Goal: Task Accomplishment & Management: Manage account settings

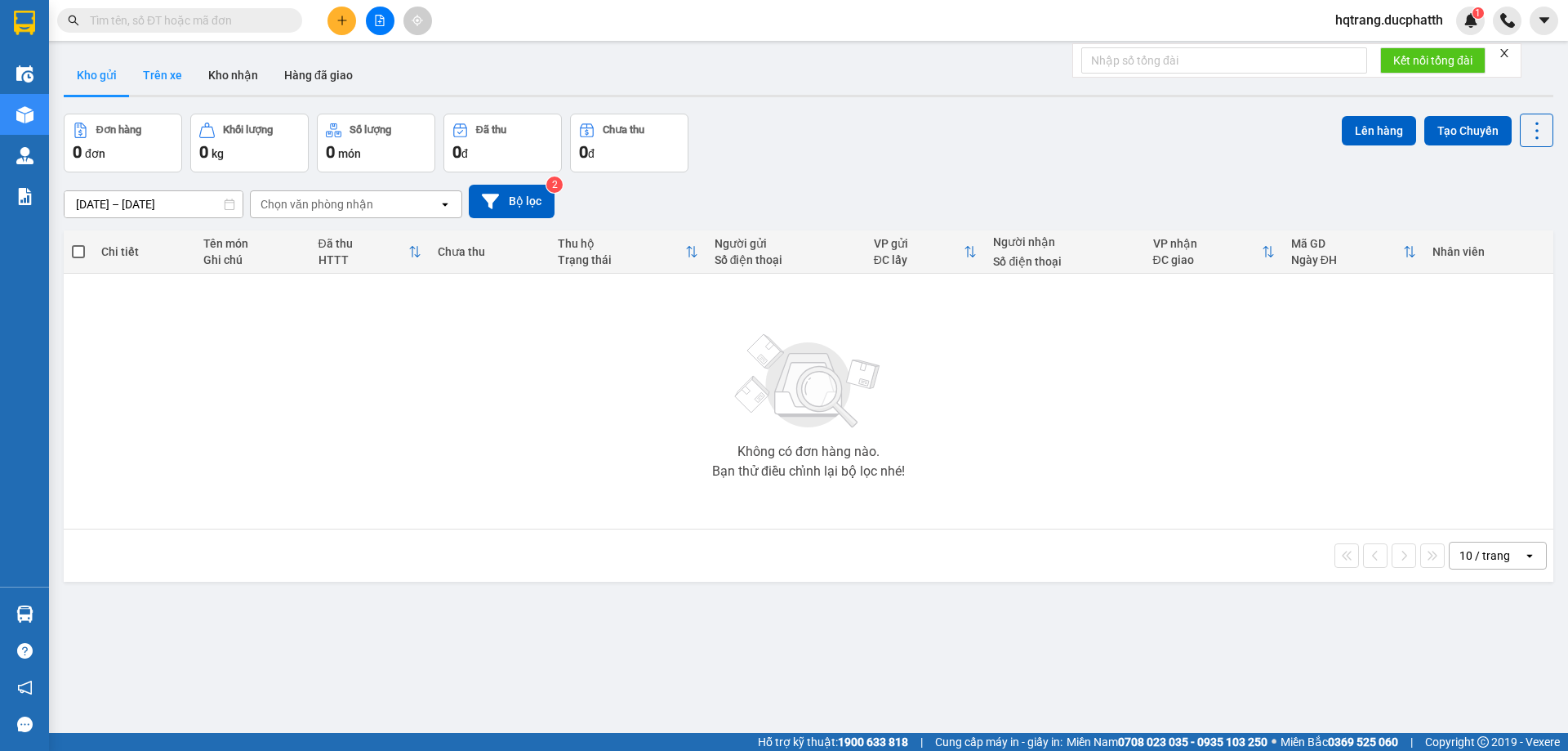
click at [172, 78] on button "Trên xe" at bounding box center [162, 75] width 65 height 39
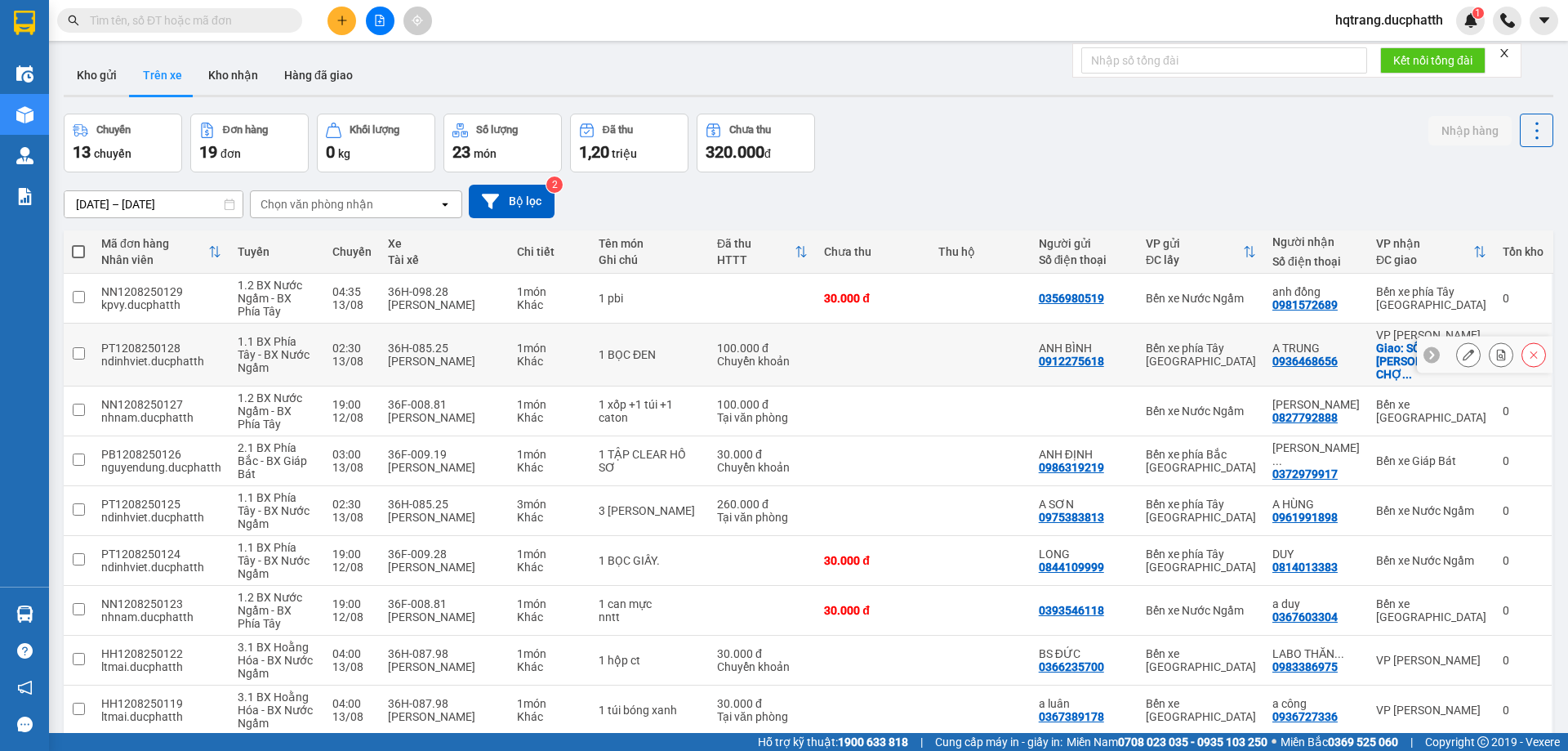
click at [435, 342] on div "36H-085.25" at bounding box center [444, 349] width 113 height 13
checkbox input "true"
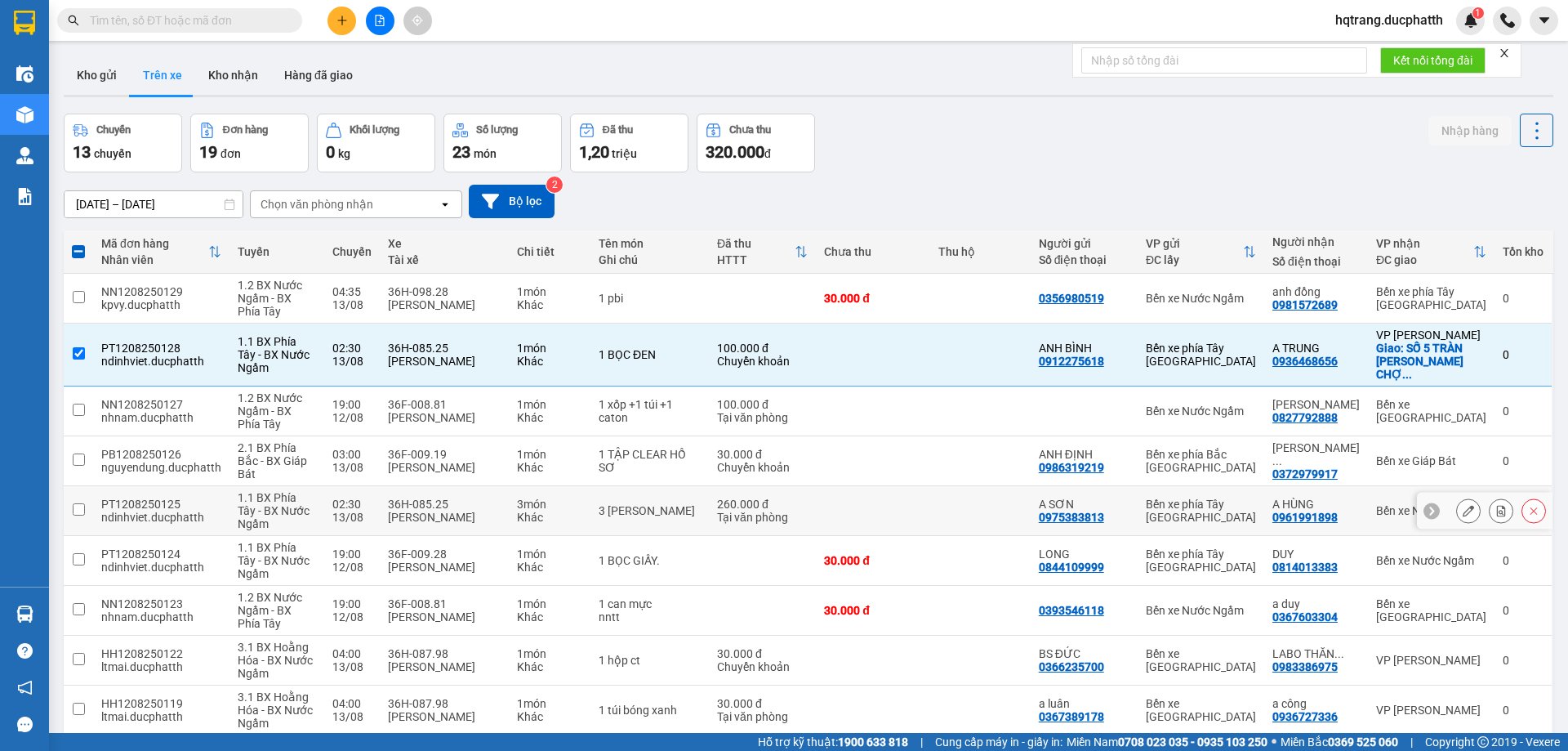
click at [562, 498] on div "3 món" at bounding box center [549, 504] width 65 height 13
checkbox input "true"
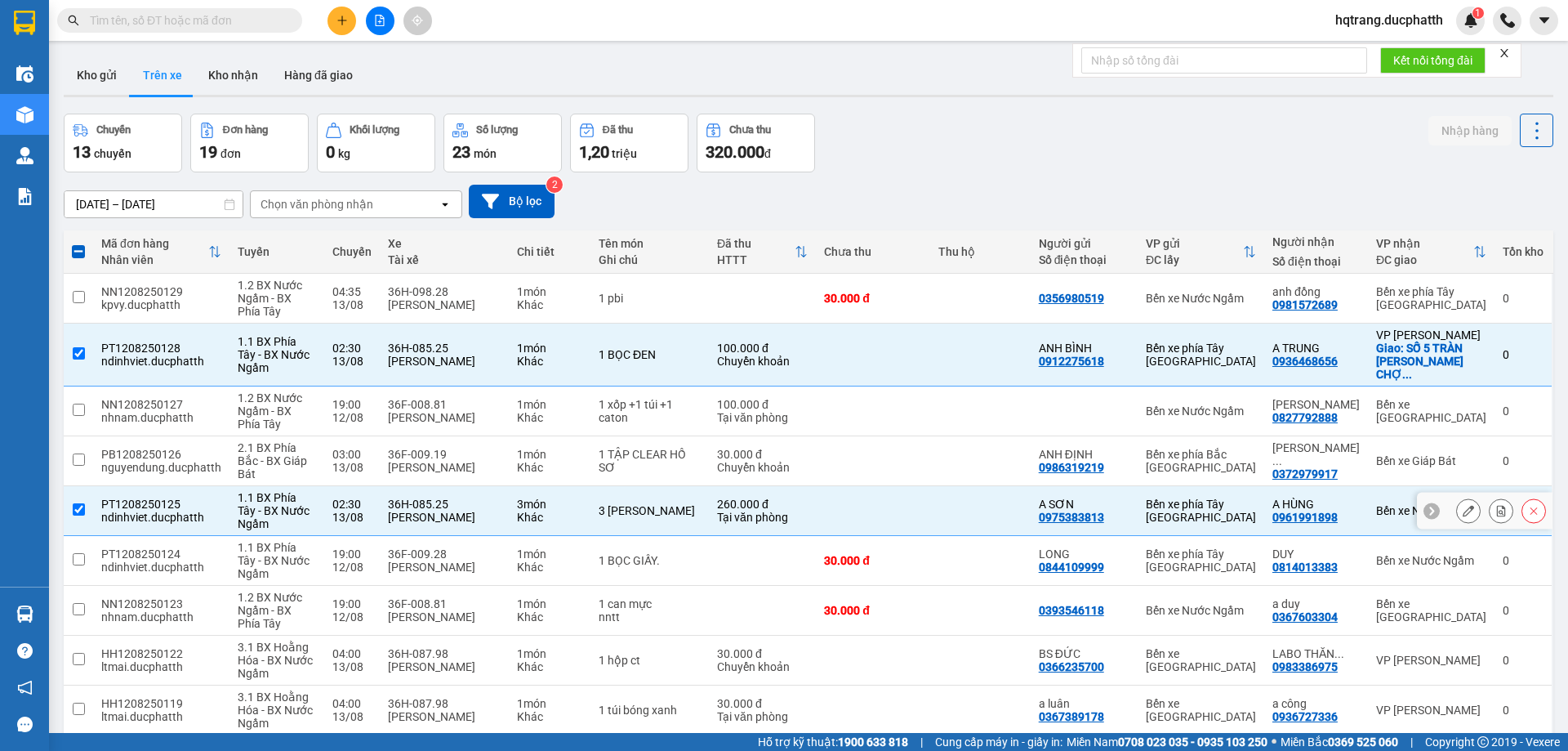
click at [1490, 497] on button at bounding box center [1501, 511] width 23 height 29
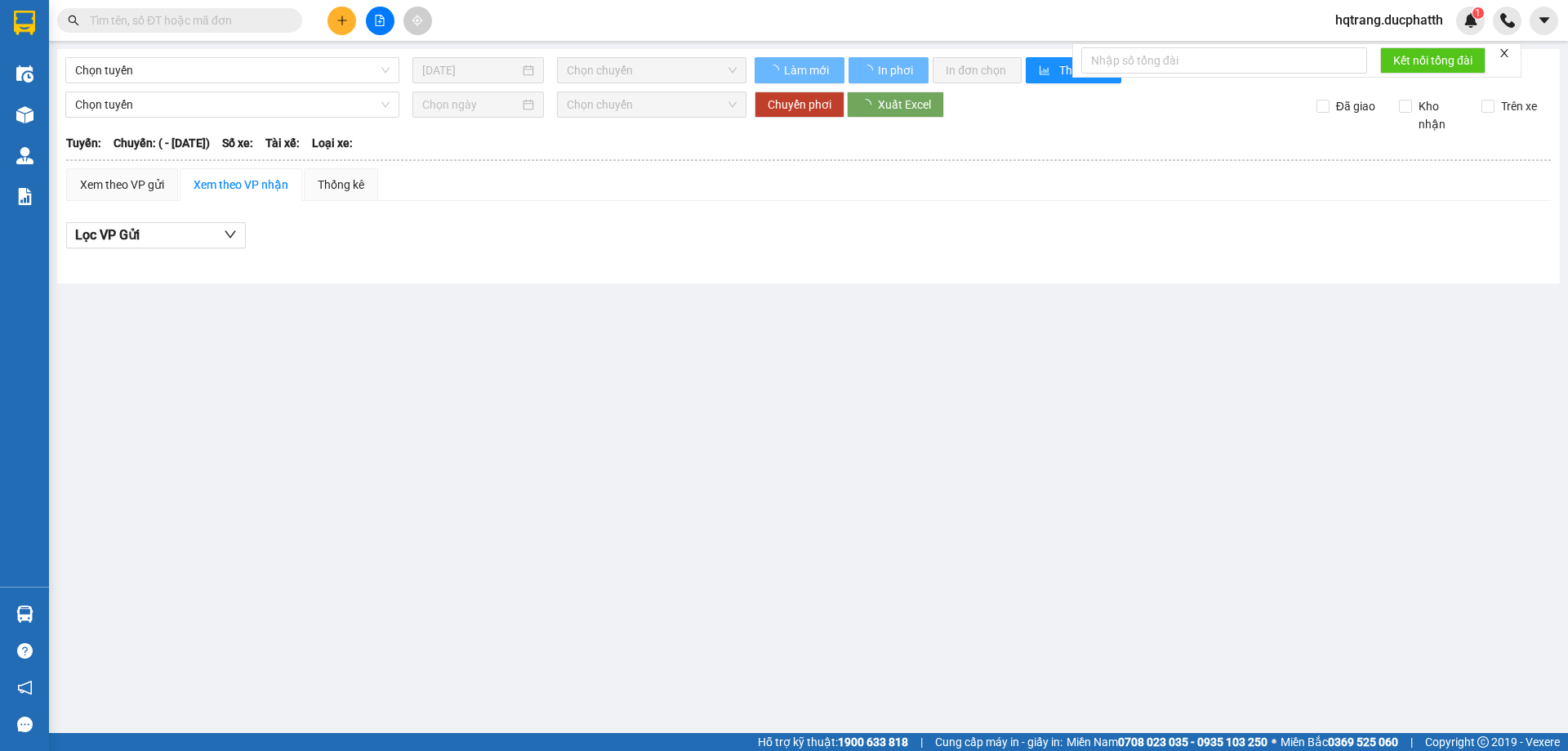
type input "13/08/2025"
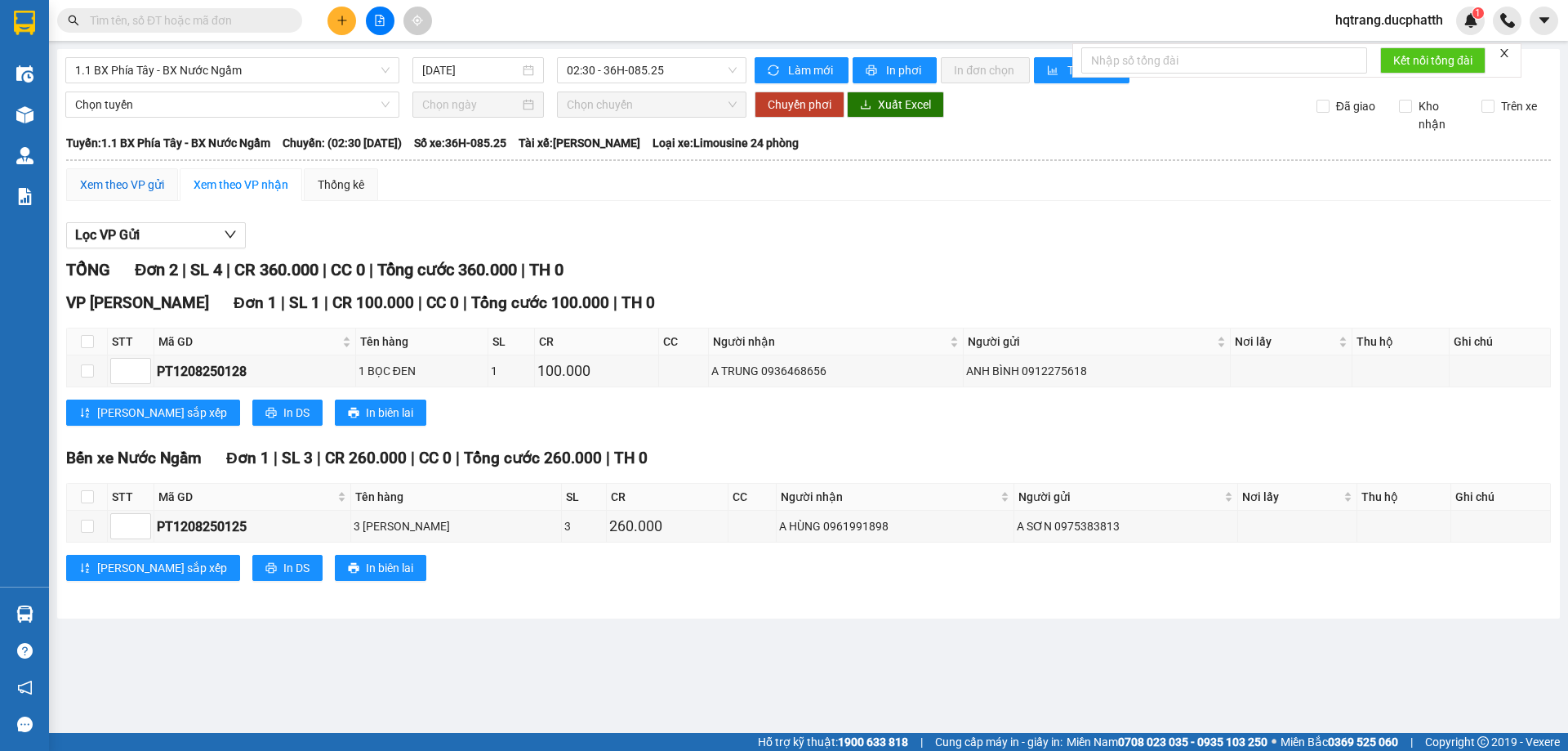
click at [133, 183] on div "Xem theo VP gửi" at bounding box center [122, 184] width 84 height 18
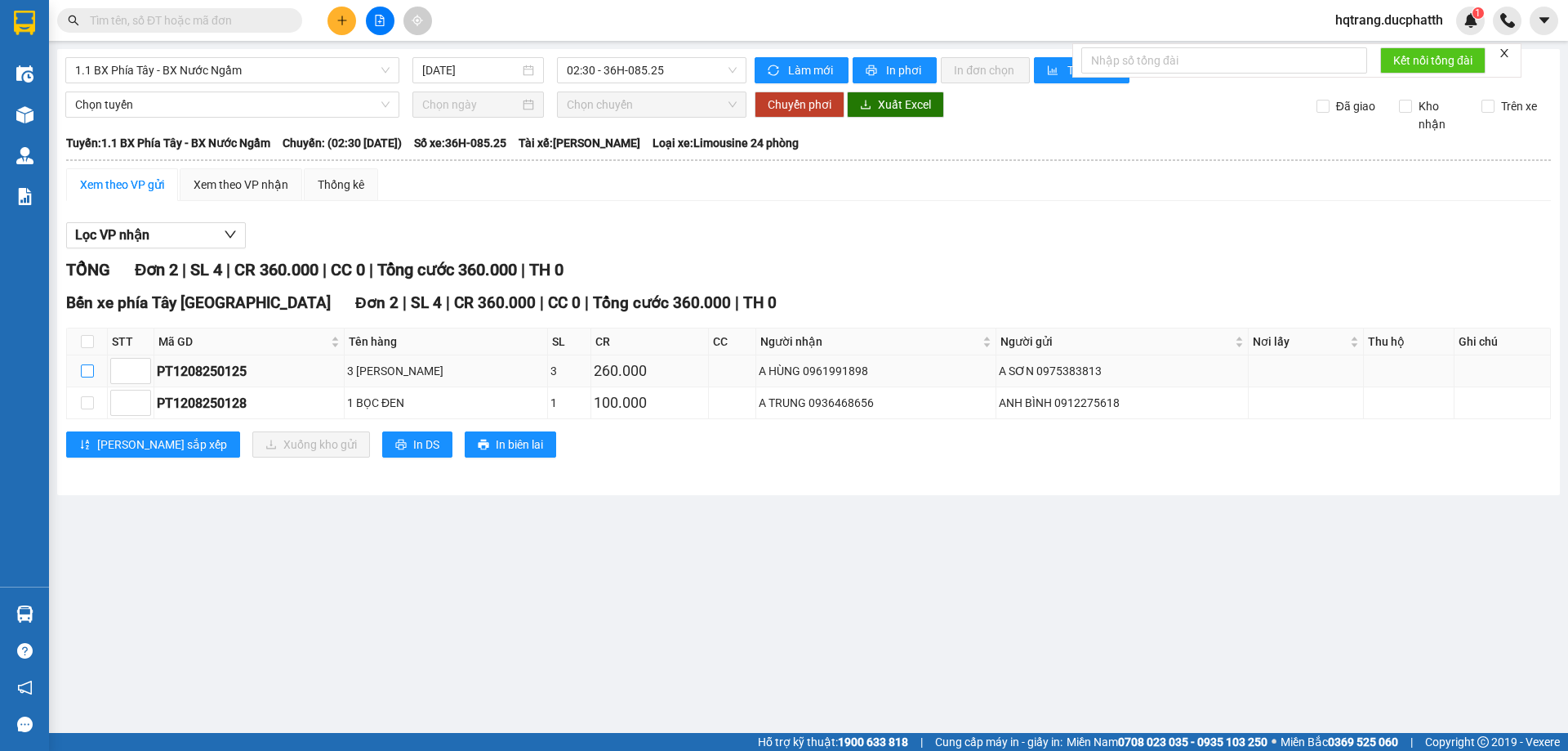
click at [83, 370] on input "checkbox" at bounding box center [88, 371] width 13 height 13
checkbox input "true"
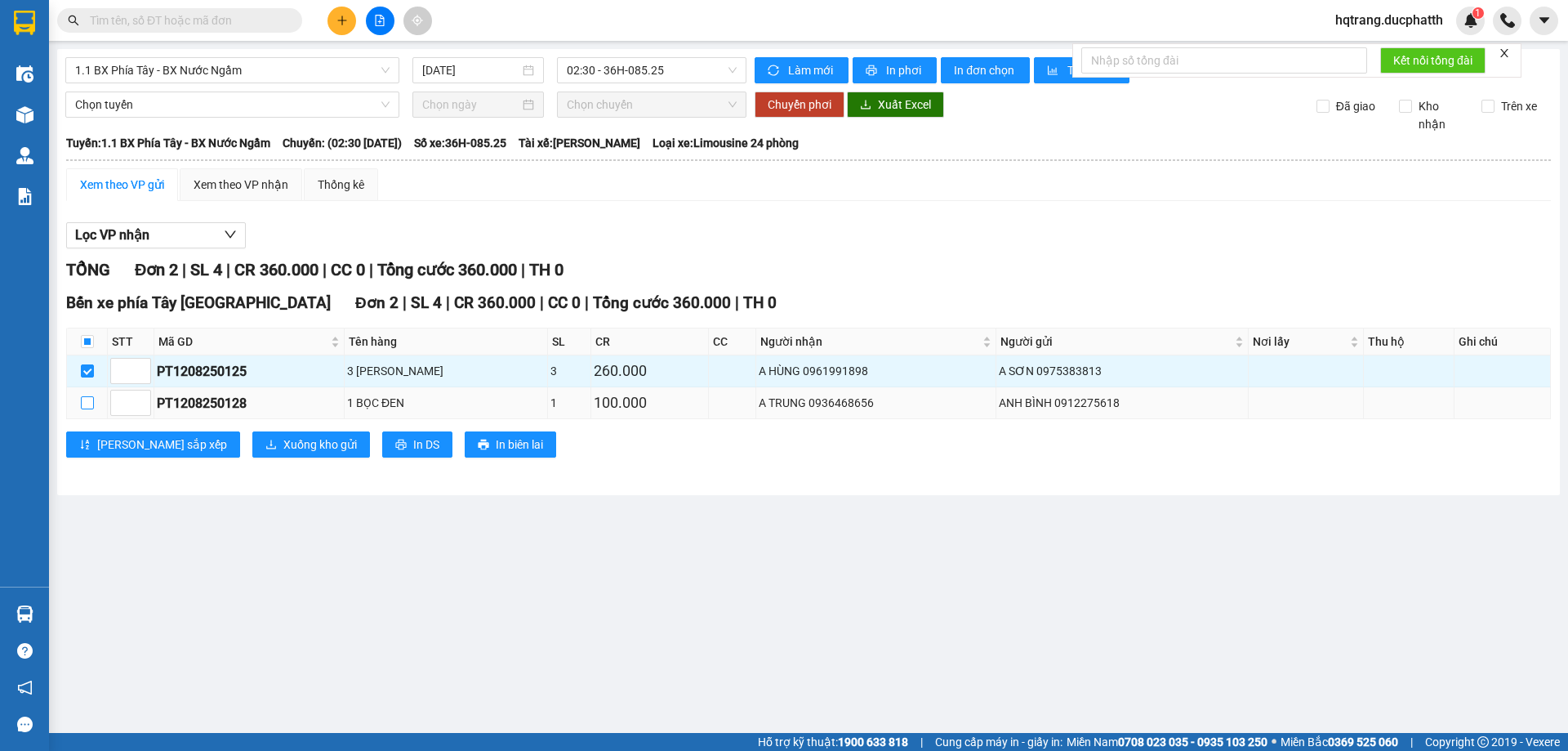
click at [86, 394] on label at bounding box center [88, 402] width 13 height 18
click at [86, 397] on input "checkbox" at bounding box center [88, 403] width 13 height 13
checkbox input "true"
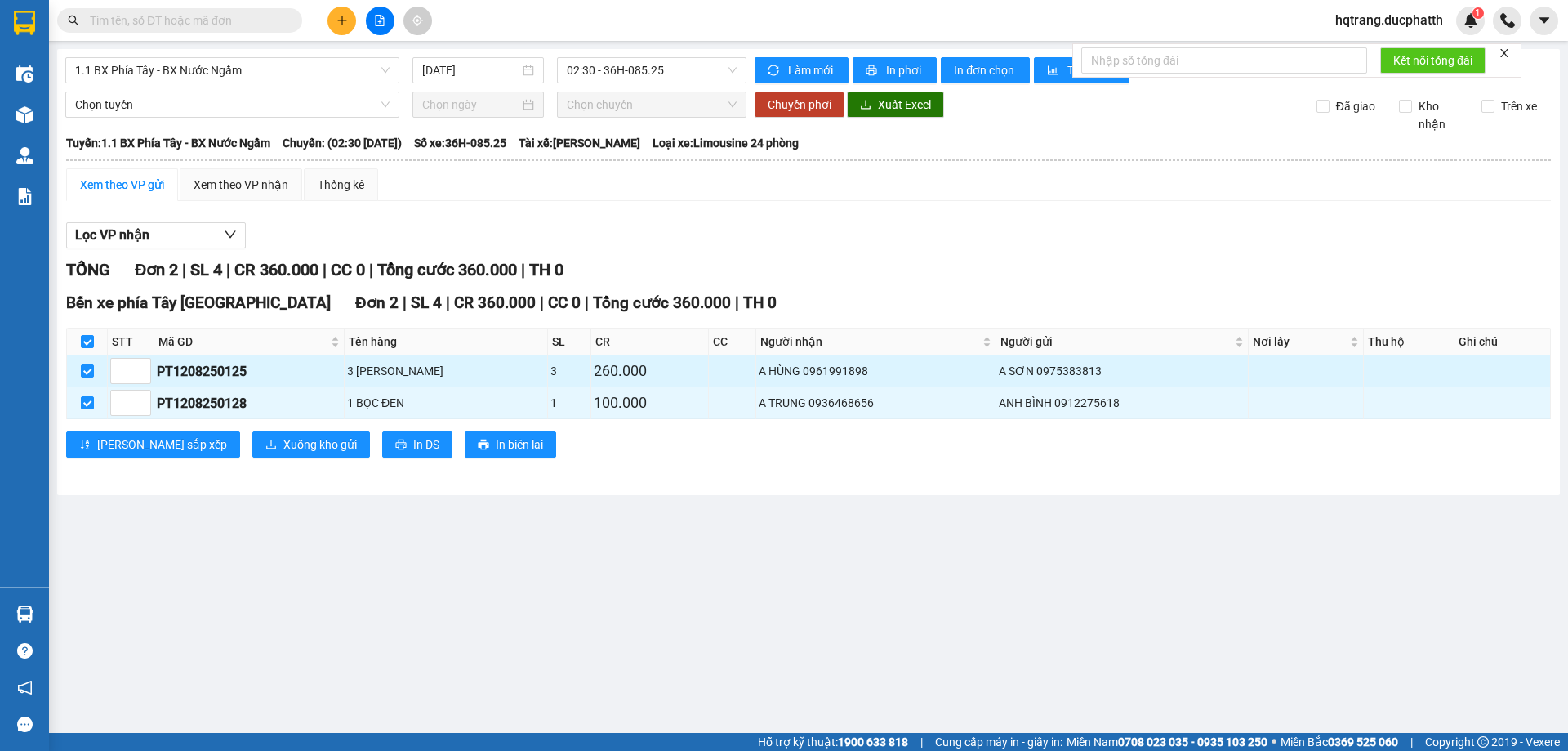
click at [95, 377] on td at bounding box center [87, 371] width 41 height 32
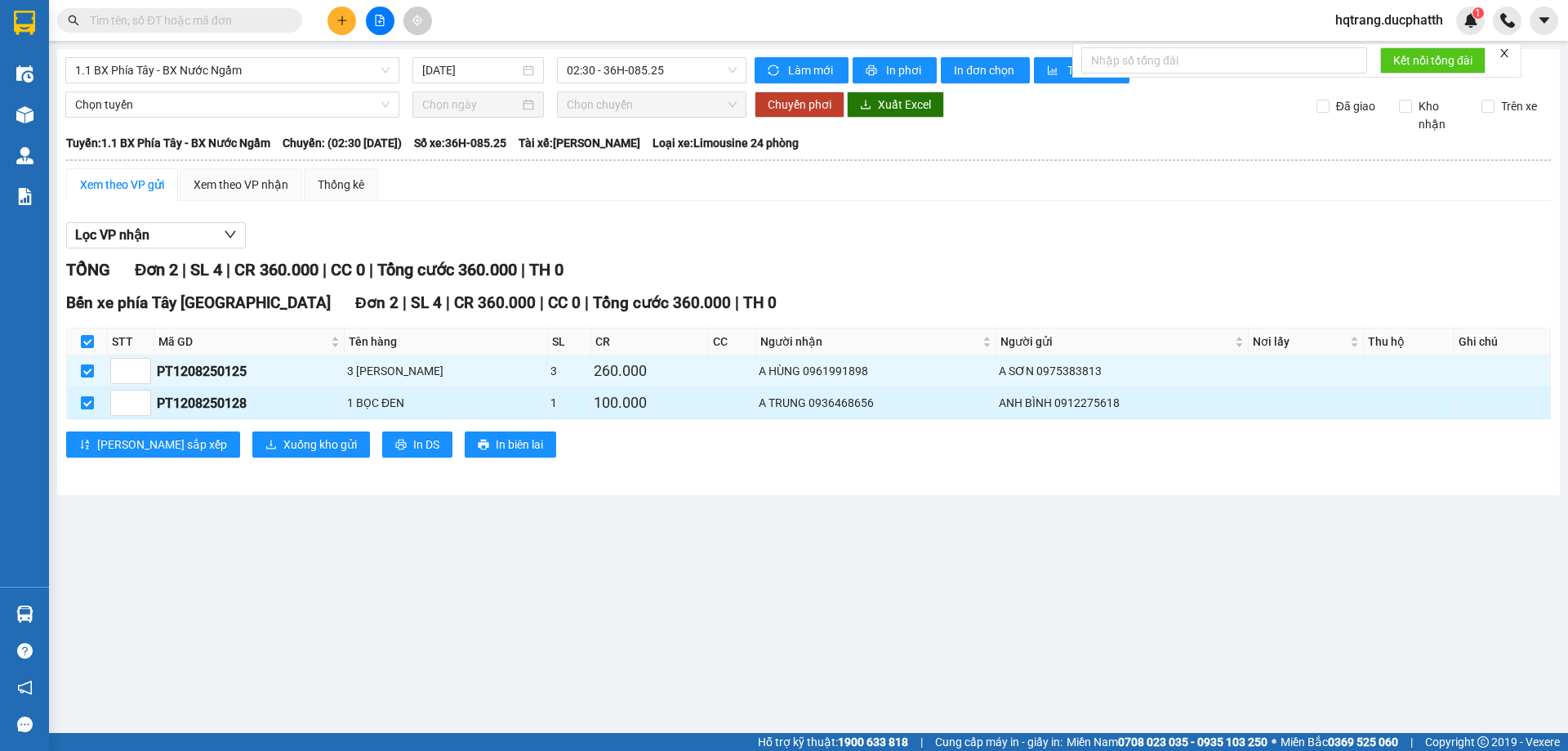
click at [85, 400] on input "checkbox" at bounding box center [88, 403] width 13 height 13
checkbox input "false"
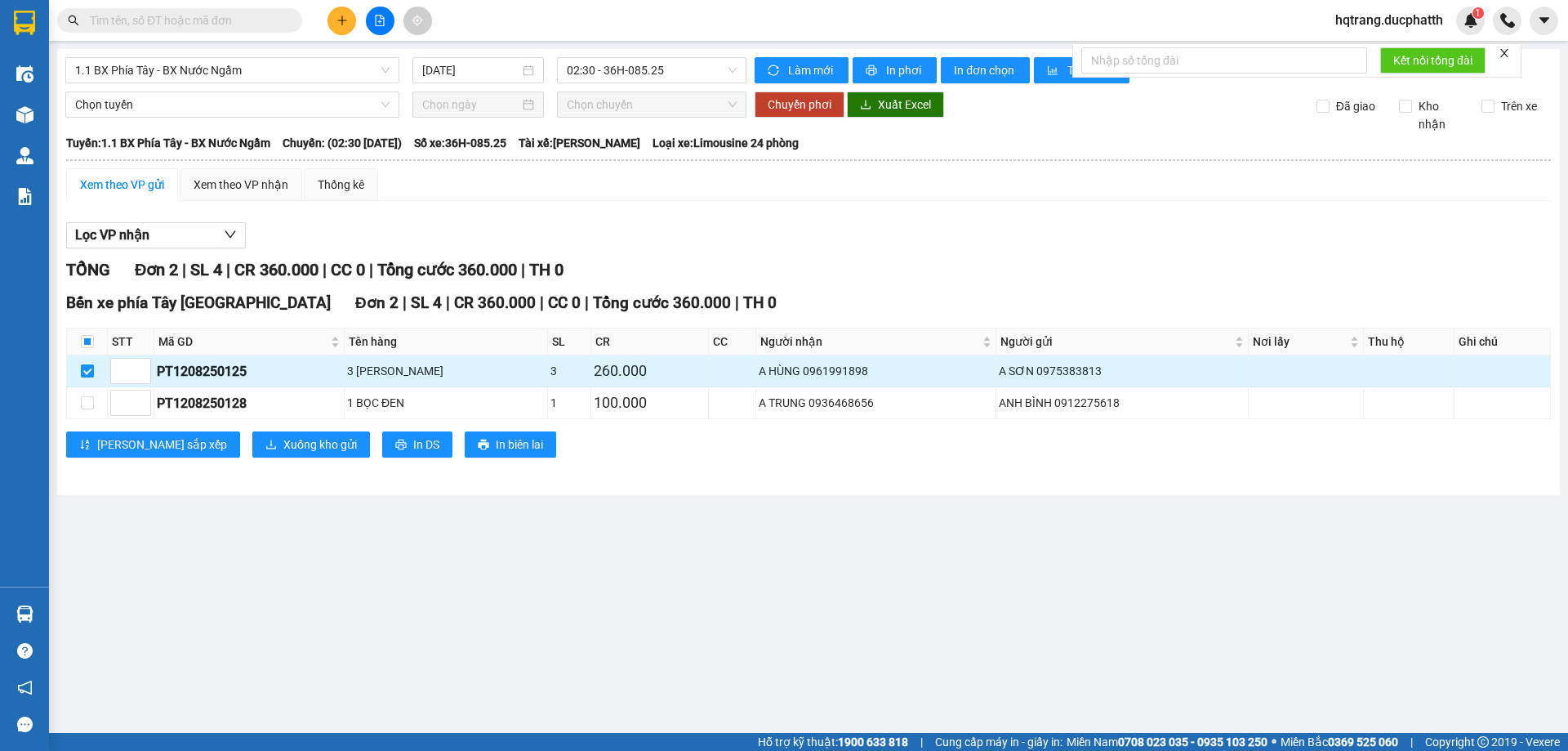
click at [84, 363] on label at bounding box center [88, 371] width 13 height 18
click at [84, 364] on input "checkbox" at bounding box center [88, 371] width 13 height 13
checkbox input "false"
